Goal: Check status: Check status

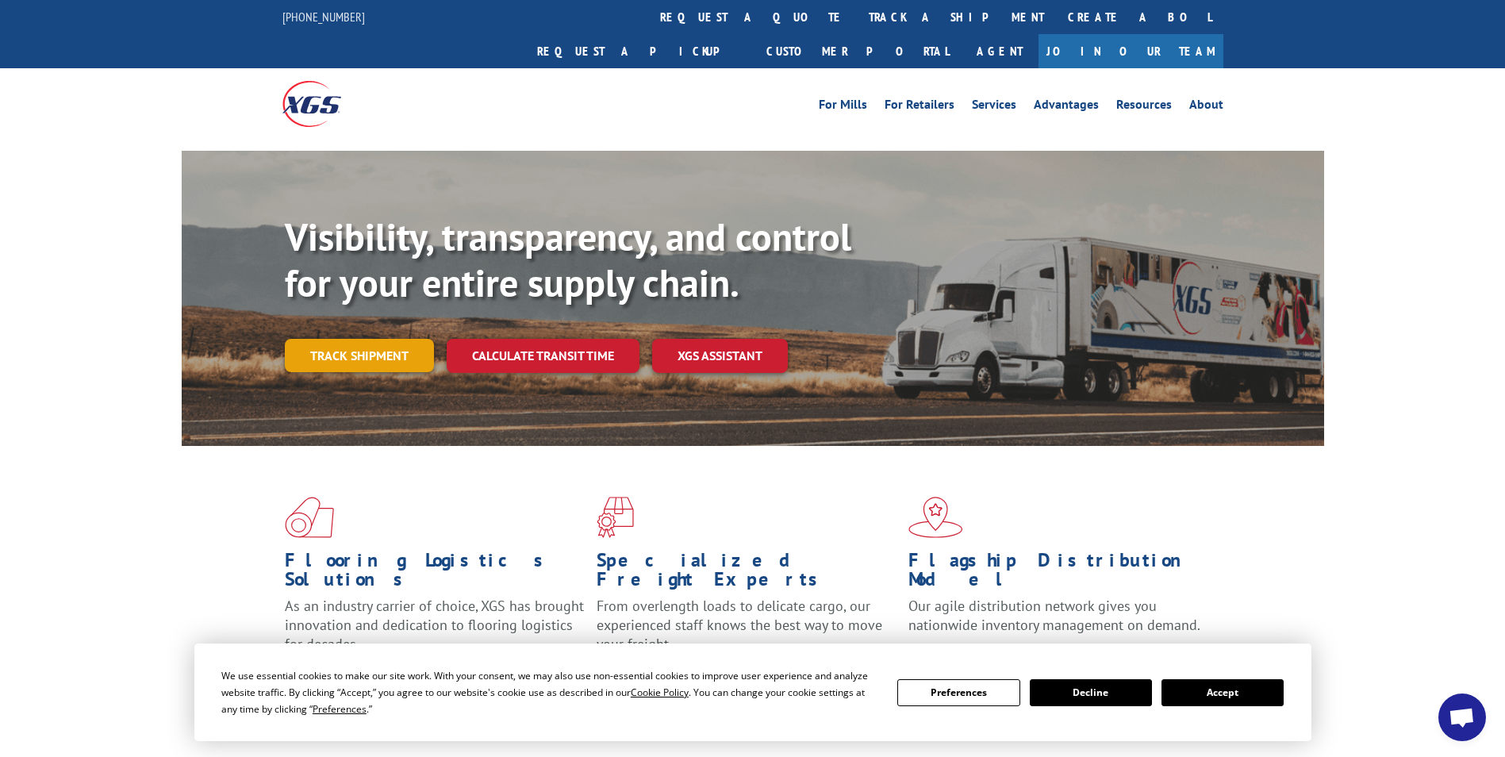
click at [367, 339] on link "Track shipment" at bounding box center [359, 355] width 149 height 33
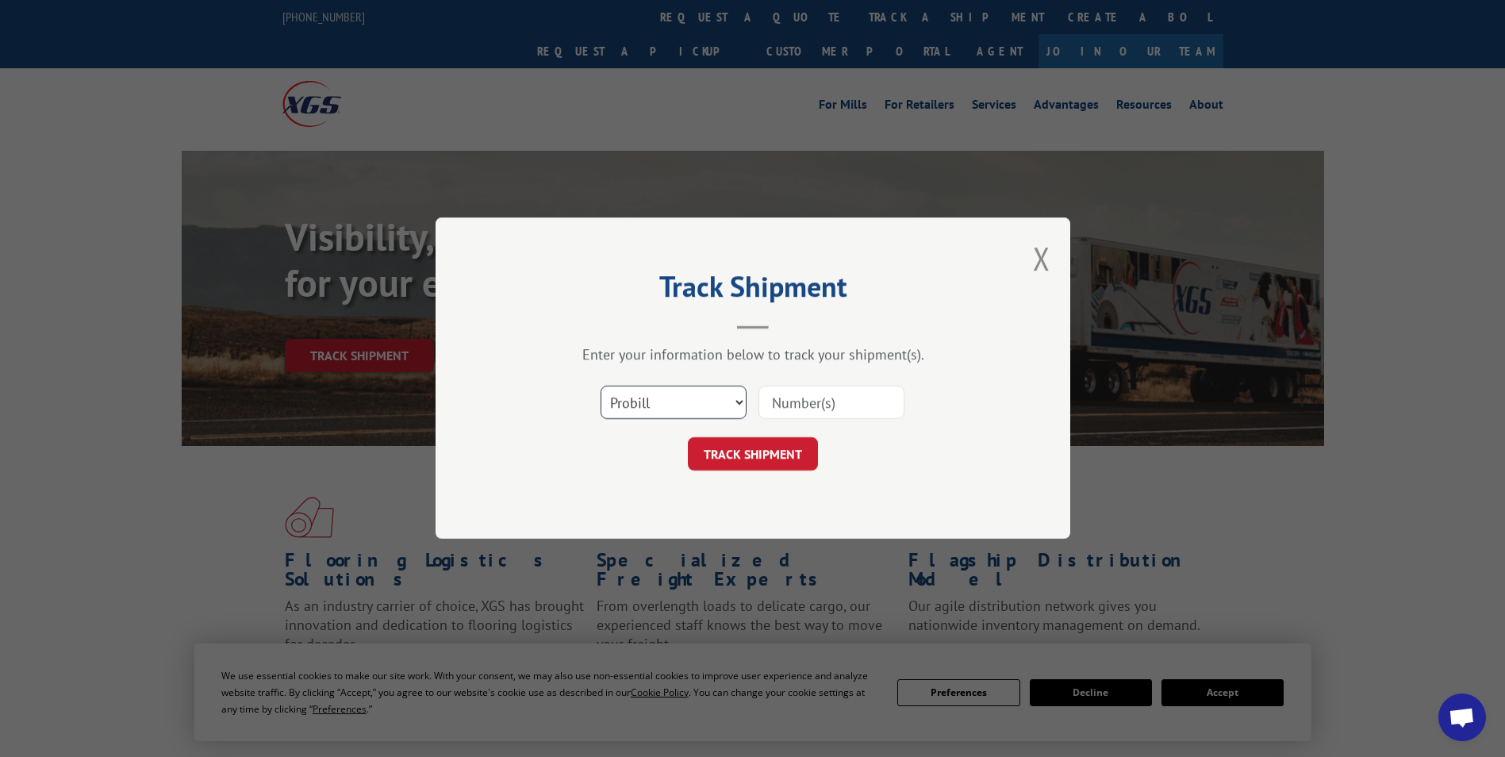
click at [718, 399] on select "Select category... Probill BOL PO" at bounding box center [674, 402] width 146 height 33
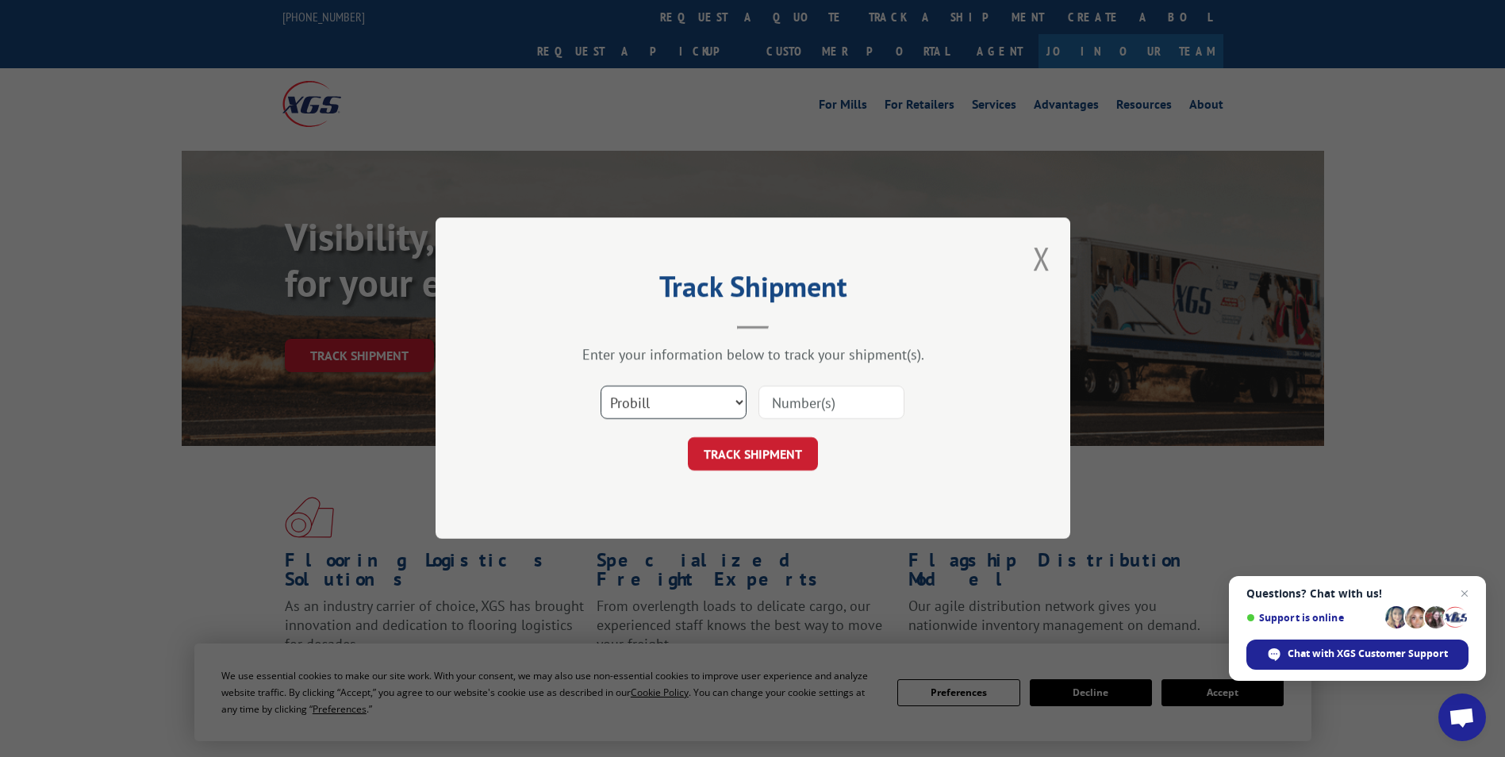
select select "bol"
click at [601, 386] on select "Select category... Probill BOL PO" at bounding box center [674, 402] width 146 height 33
click at [811, 405] on input at bounding box center [831, 402] width 146 height 33
paste input "407590-01"
type input "407590-01"
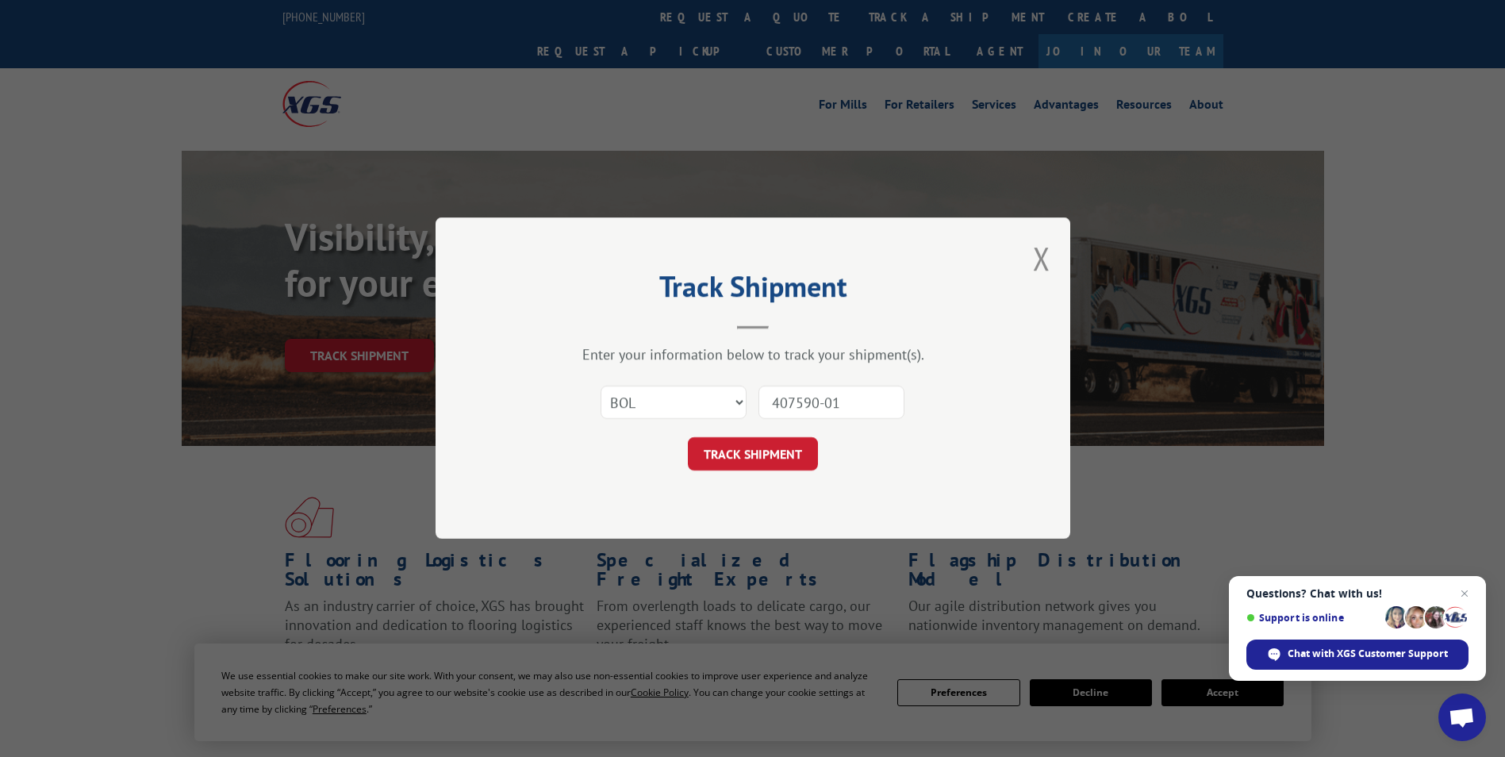
click at [747, 457] on button "TRACK SHIPMENT" at bounding box center [753, 454] width 130 height 33
